Goal: Complete application form: Complete application form

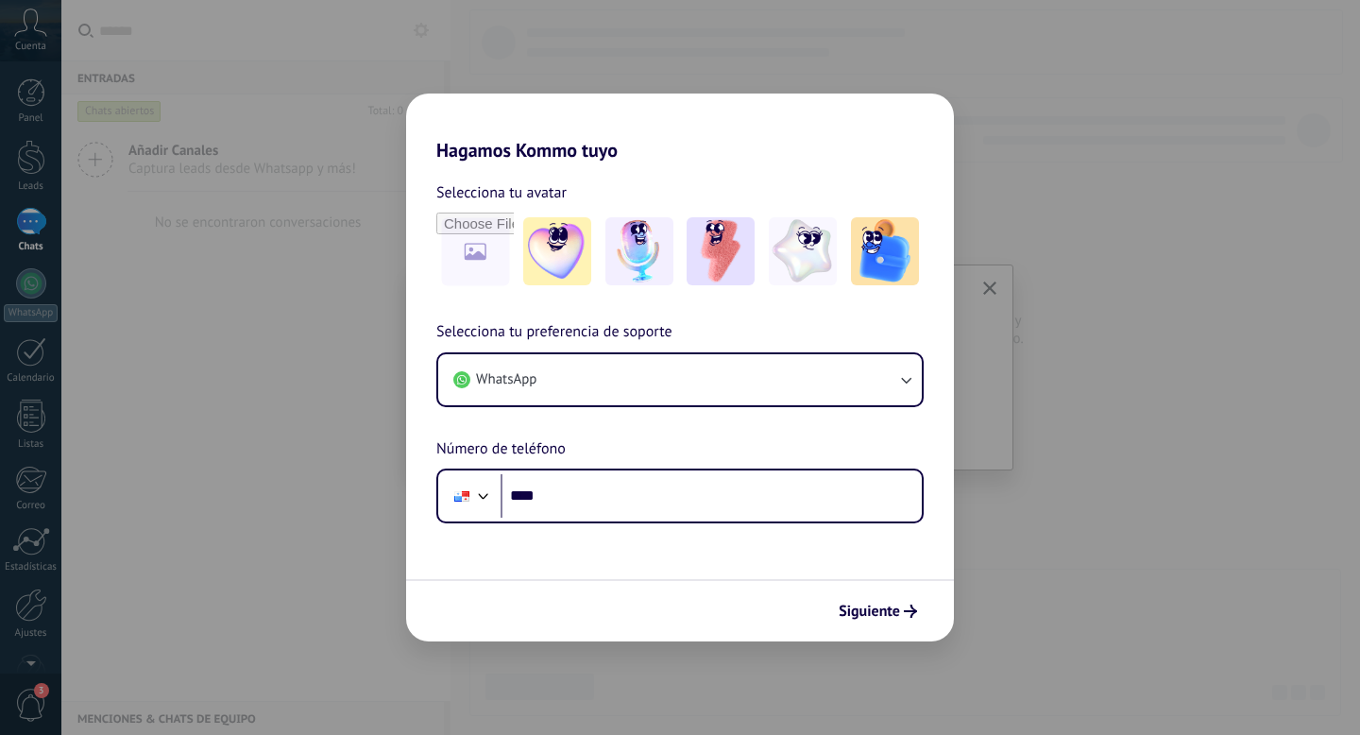
click at [315, 388] on div "Hagamos Kommo tuyo Selecciona tu avatar Selecciona tu preferencia de soporte Wh…" at bounding box center [680, 367] width 1360 height 735
click at [717, 134] on h2 "Hagamos Kommo tuyo" at bounding box center [680, 127] width 548 height 68
click at [797, 64] on div "Hagamos Kommo tuyo Selecciona tu avatar Selecciona tu preferencia de soporte Wh…" at bounding box center [680, 367] width 1360 height 735
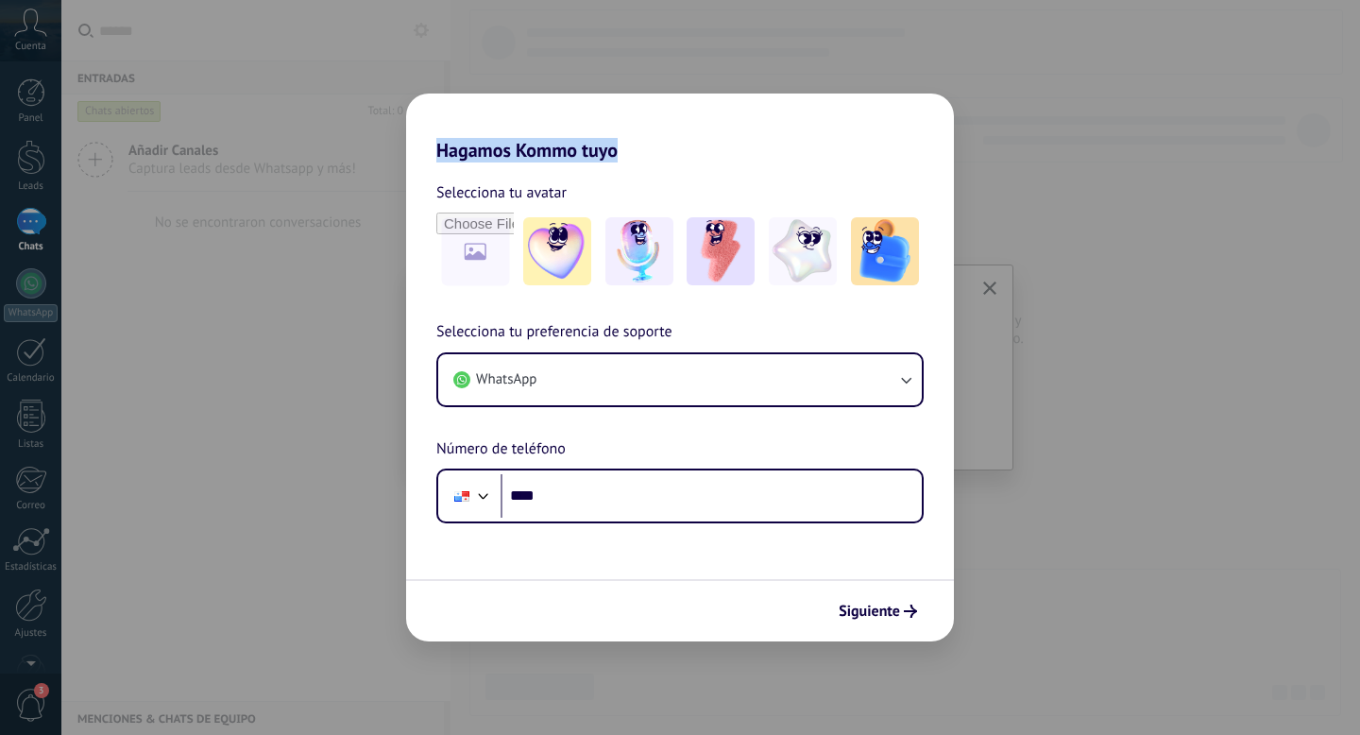
click at [797, 64] on div "Hagamos Kommo tuyo Selecciona tu avatar Selecciona tu preferencia de soporte Wh…" at bounding box center [680, 367] width 1360 height 735
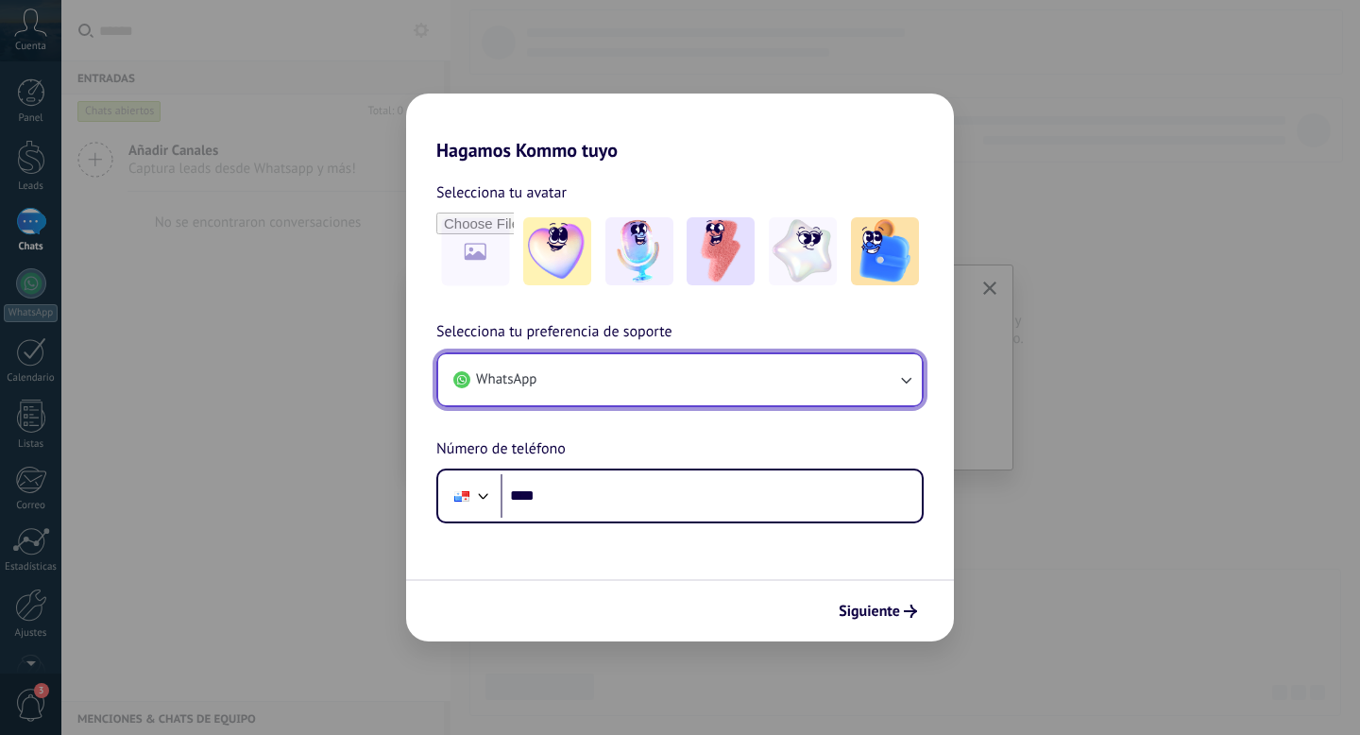
click at [899, 378] on icon "button" at bounding box center [905, 379] width 19 height 19
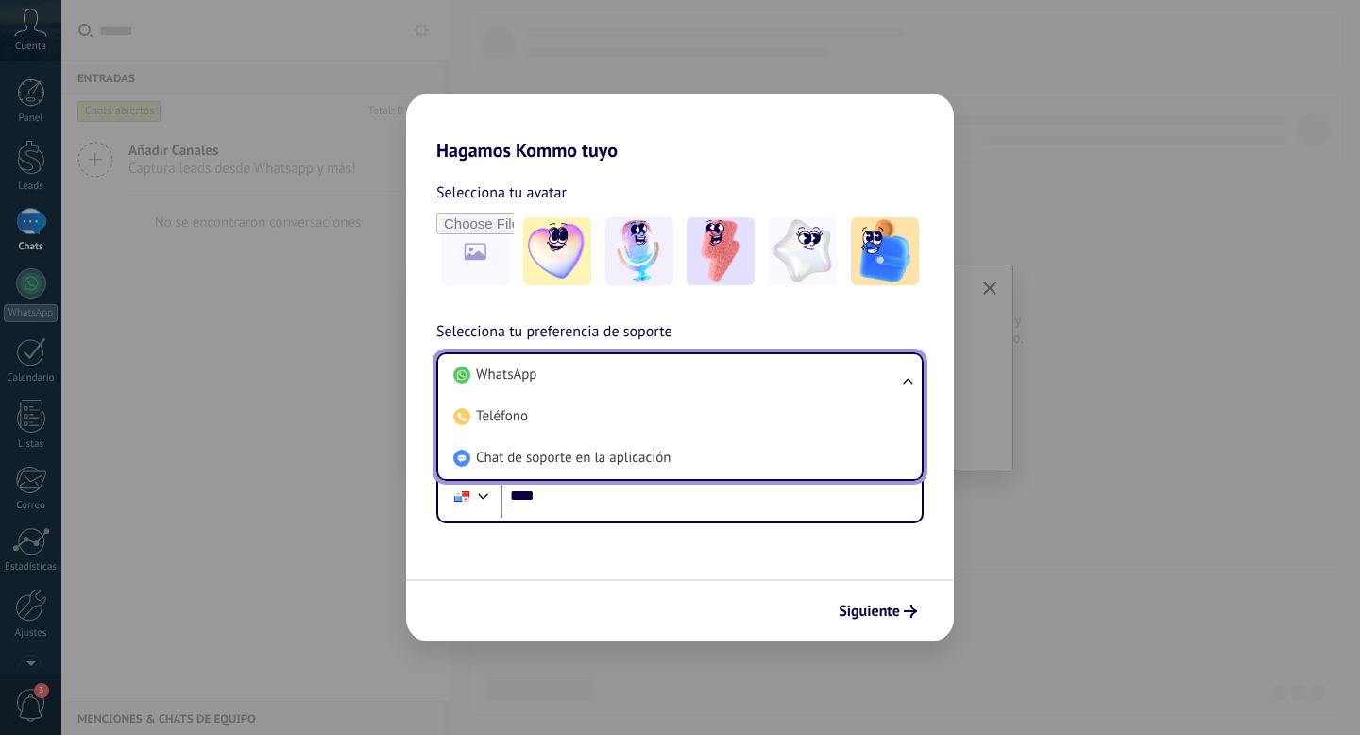
click at [899, 378] on ul "WhatsApp Teléfono Chat de soporte en la aplicación" at bounding box center [679, 416] width 487 height 128
click at [909, 380] on ul "WhatsApp Teléfono Chat de soporte en la aplicación" at bounding box center [679, 416] width 487 height 128
click at [905, 380] on ul "WhatsApp Teléfono Chat de soporte en la aplicación" at bounding box center [679, 416] width 487 height 128
click at [896, 549] on form "Selecciona tu avatar Selecciona tu preferencia de soporte WhatsApp WhatsApp Tel…" at bounding box center [680, 401] width 548 height 480
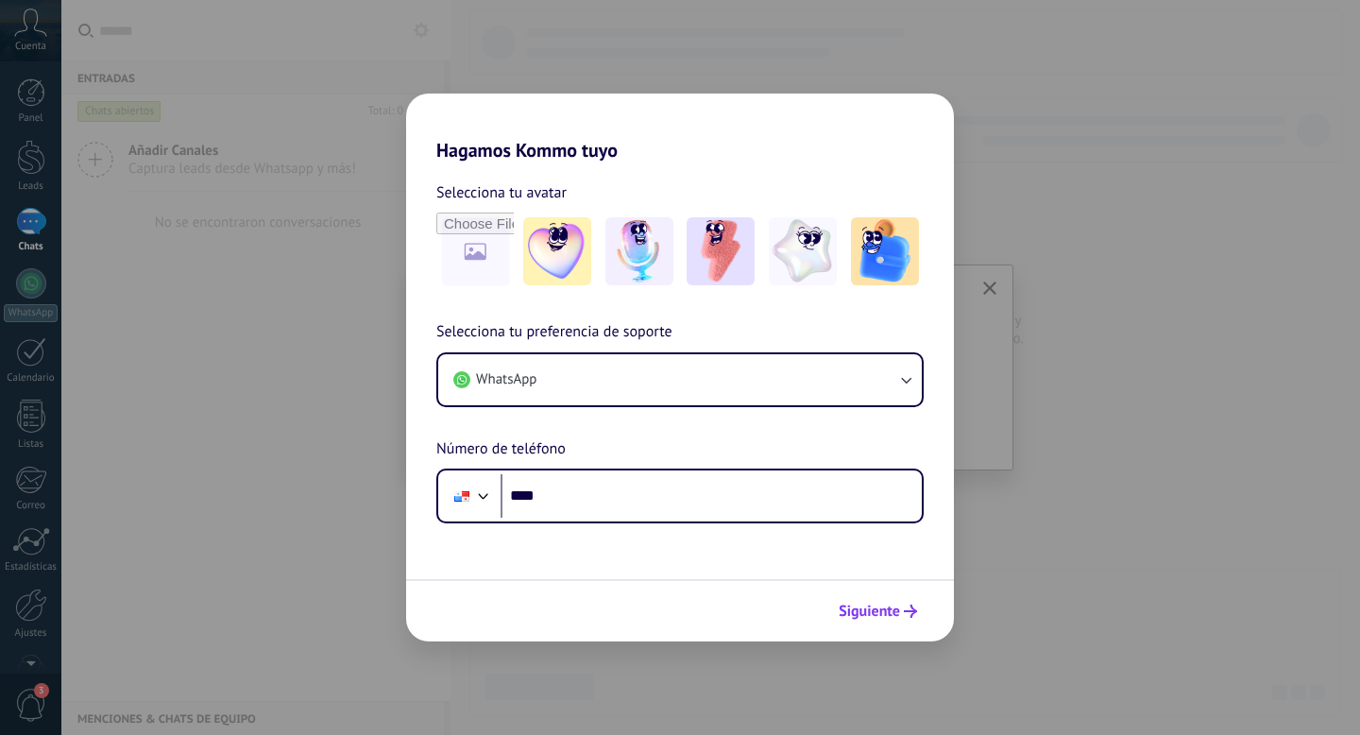
click at [873, 604] on span "Siguiente" at bounding box center [868, 610] width 61 height 13
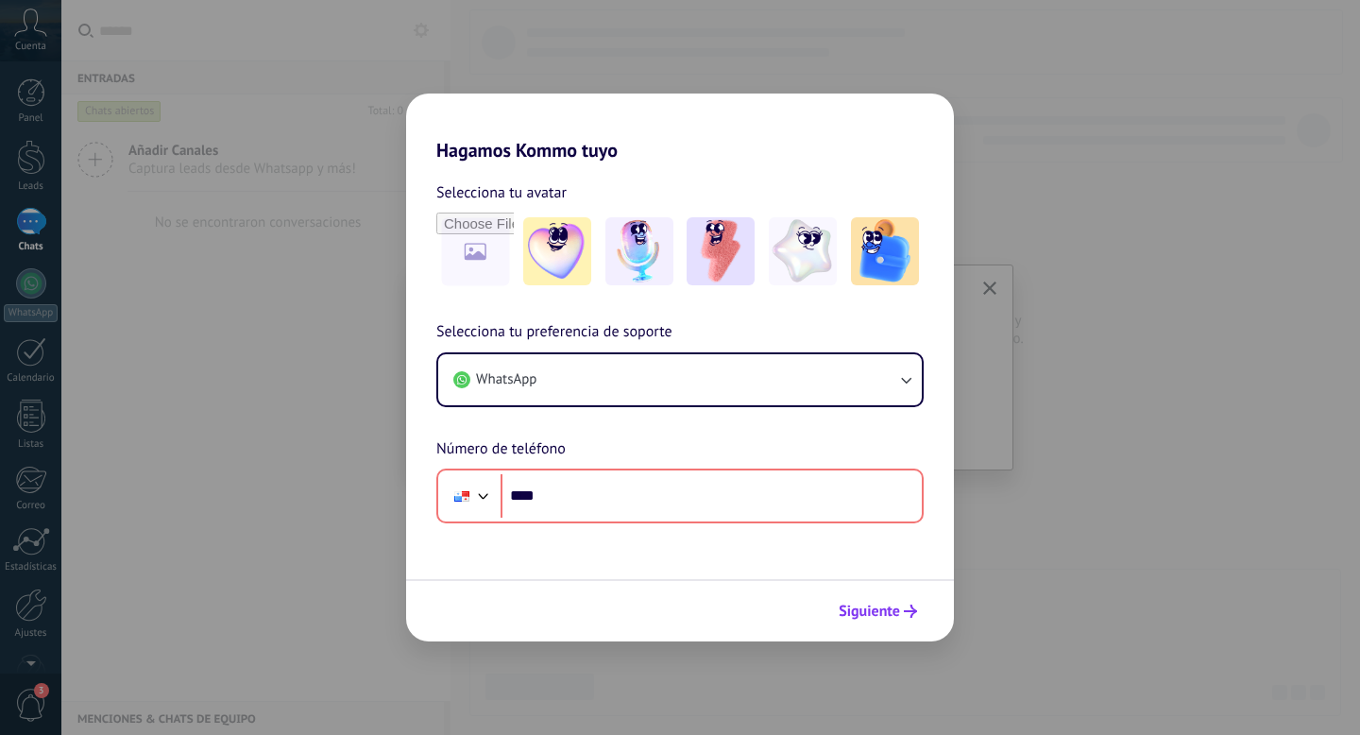
click at [870, 609] on span "Siguiente" at bounding box center [868, 610] width 61 height 13
